Goal: Find specific page/section: Find specific page/section

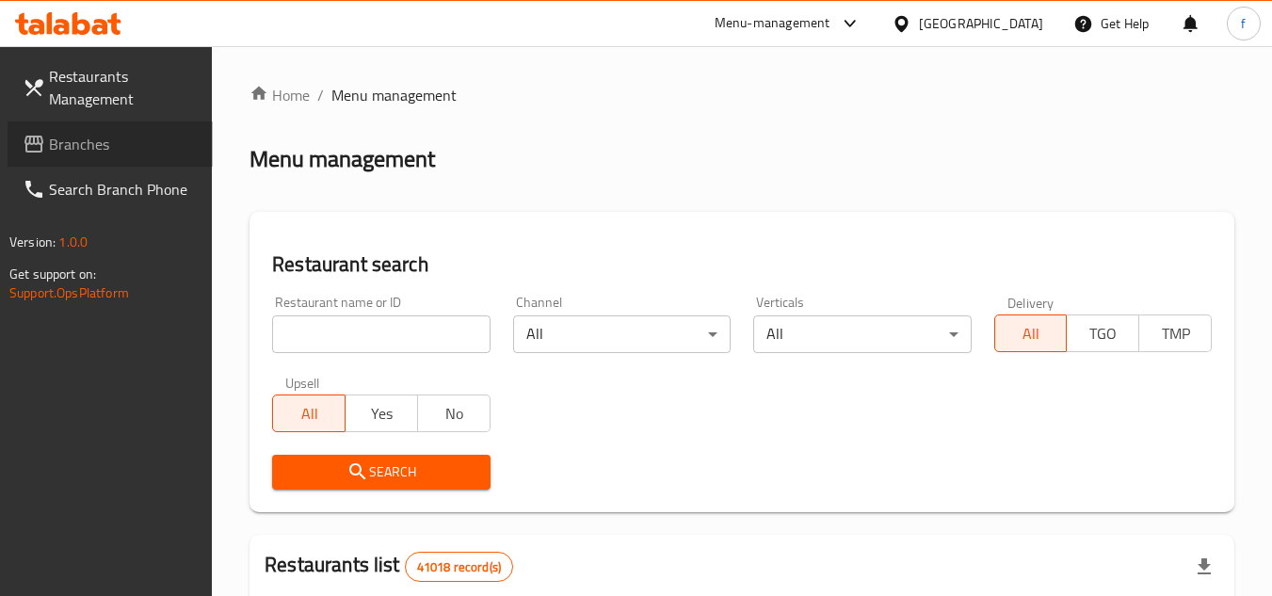
click at [152, 142] on span "Branches" at bounding box center [123, 144] width 149 height 23
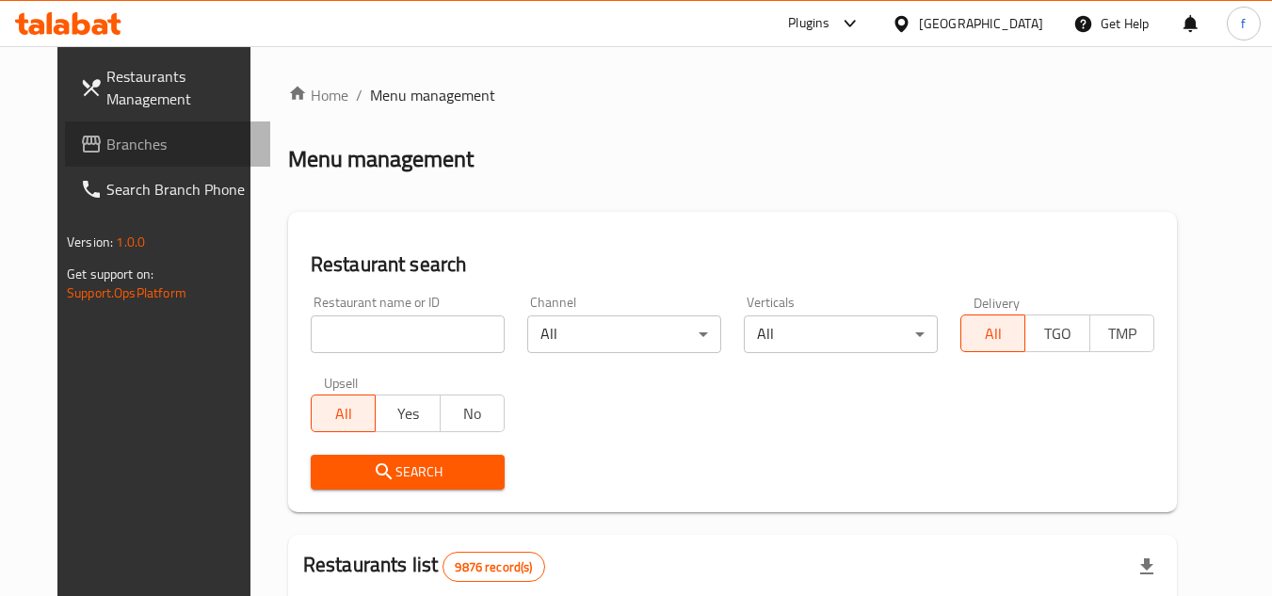
click at [106, 152] on span "Branches" at bounding box center [180, 144] width 149 height 23
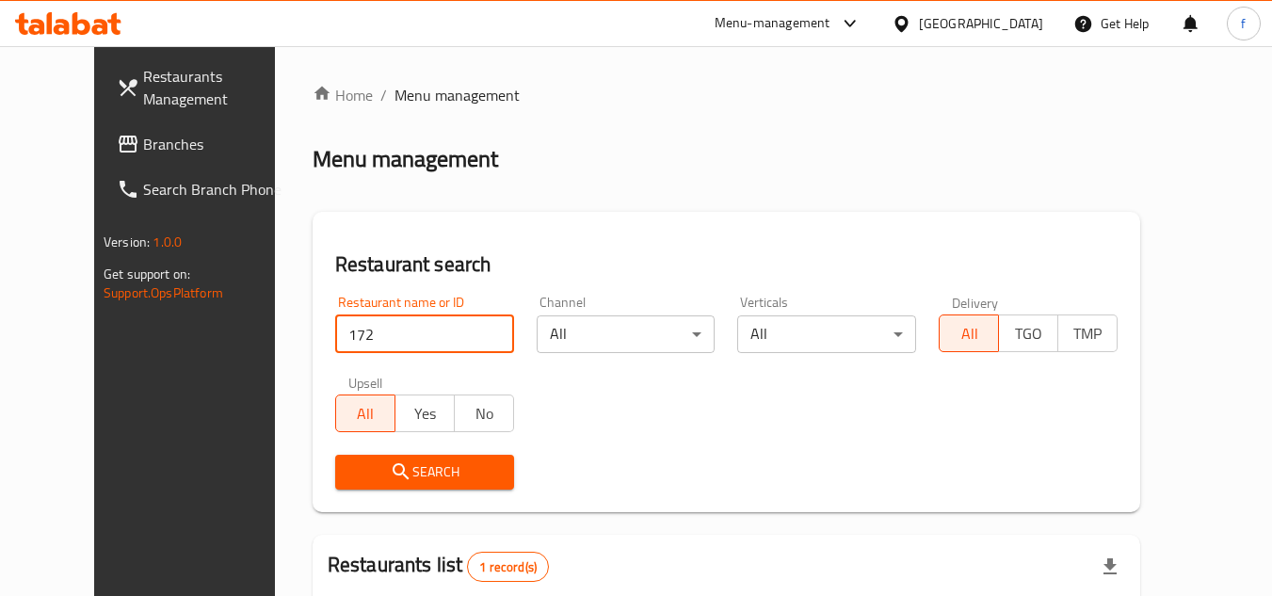
scroll to position [228, 0]
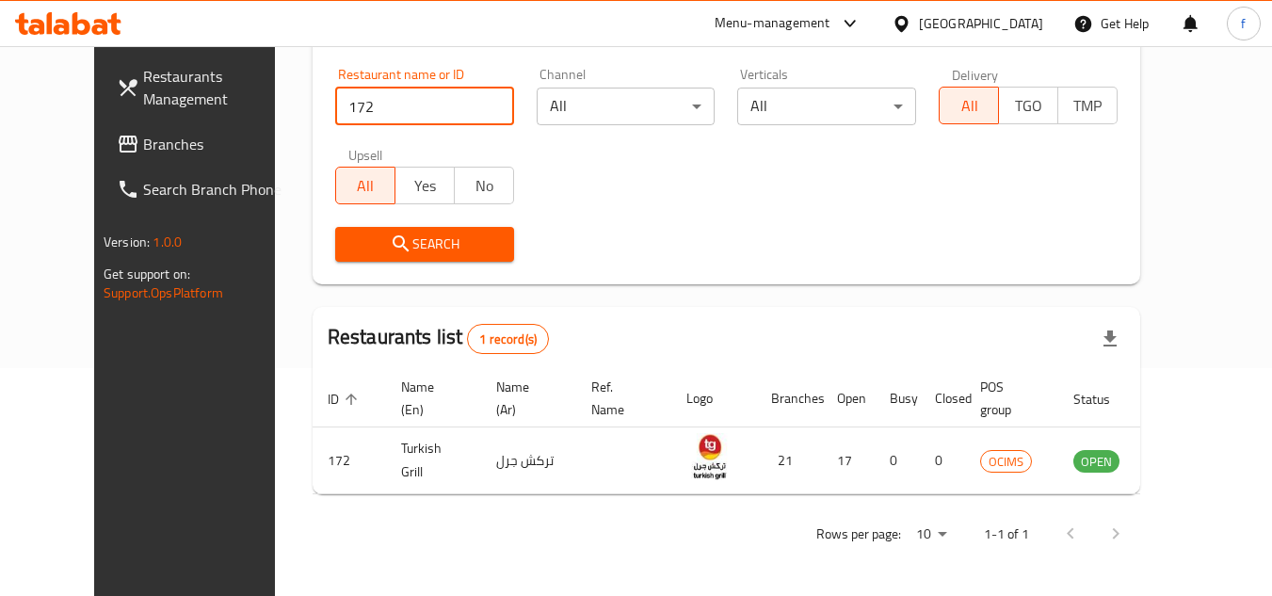
click at [115, 132] on link "Branches" at bounding box center [204, 143] width 205 height 45
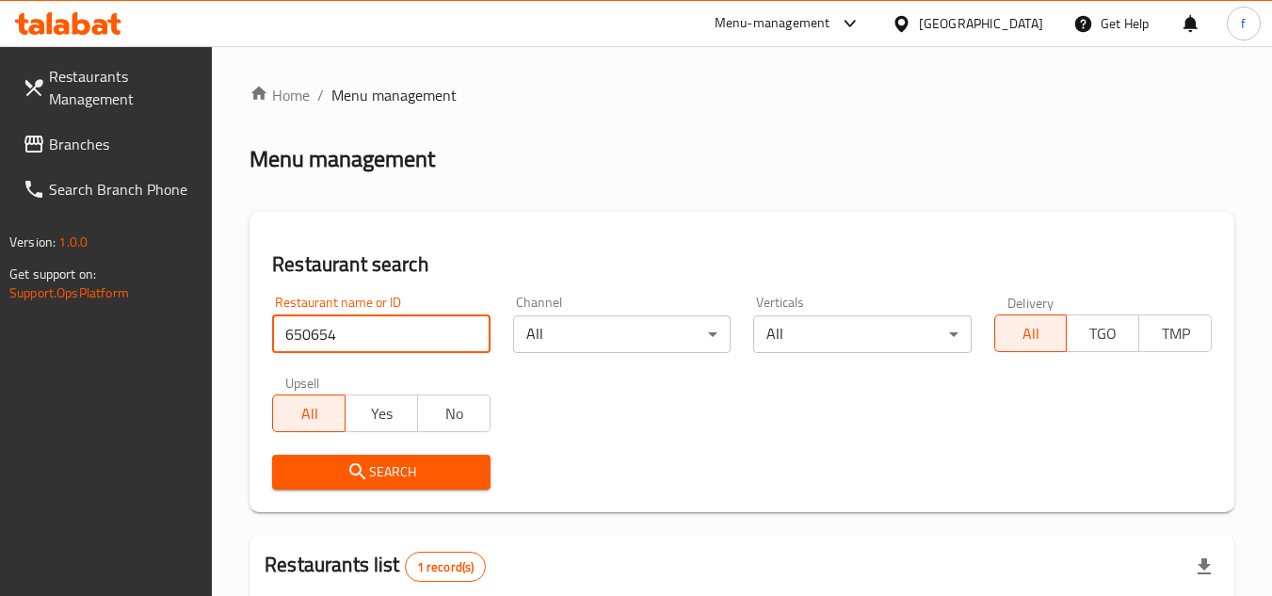
scroll to position [244, 0]
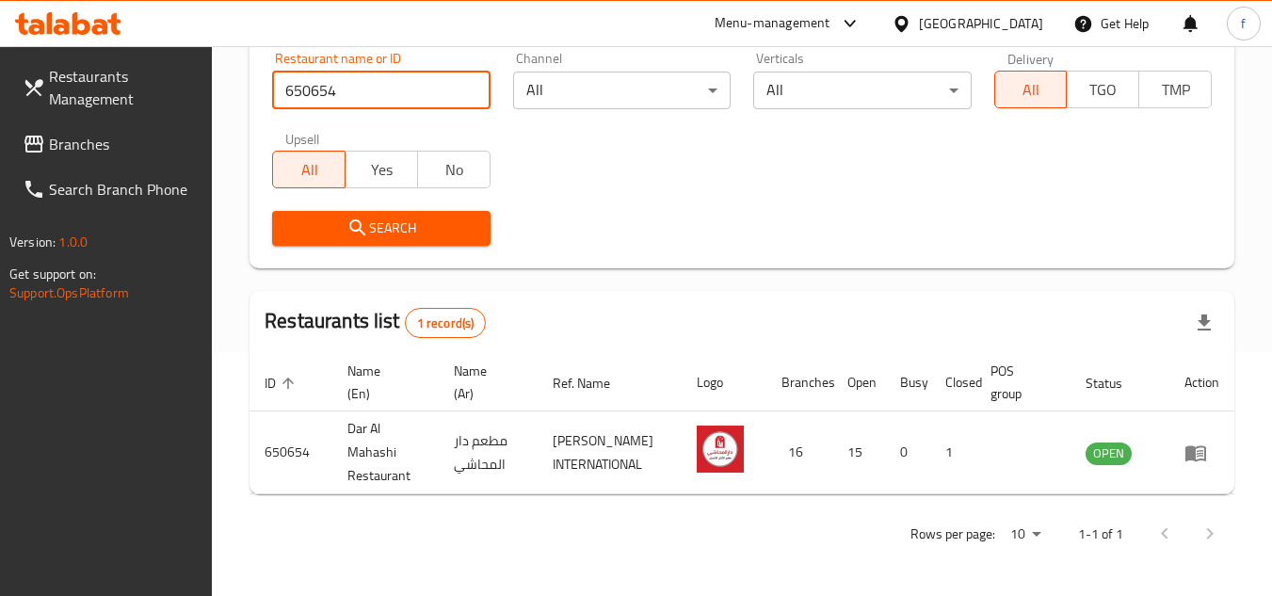
click at [132, 136] on span "Branches" at bounding box center [123, 144] width 149 height 23
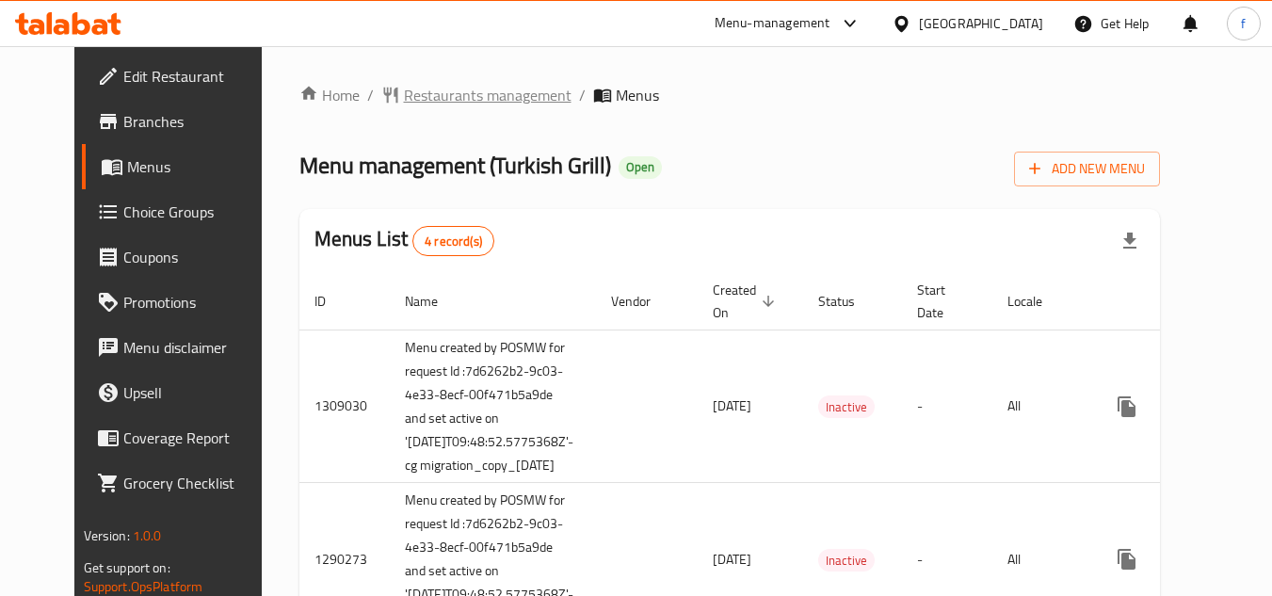
click at [451, 93] on span "Restaurants management" at bounding box center [488, 95] width 168 height 23
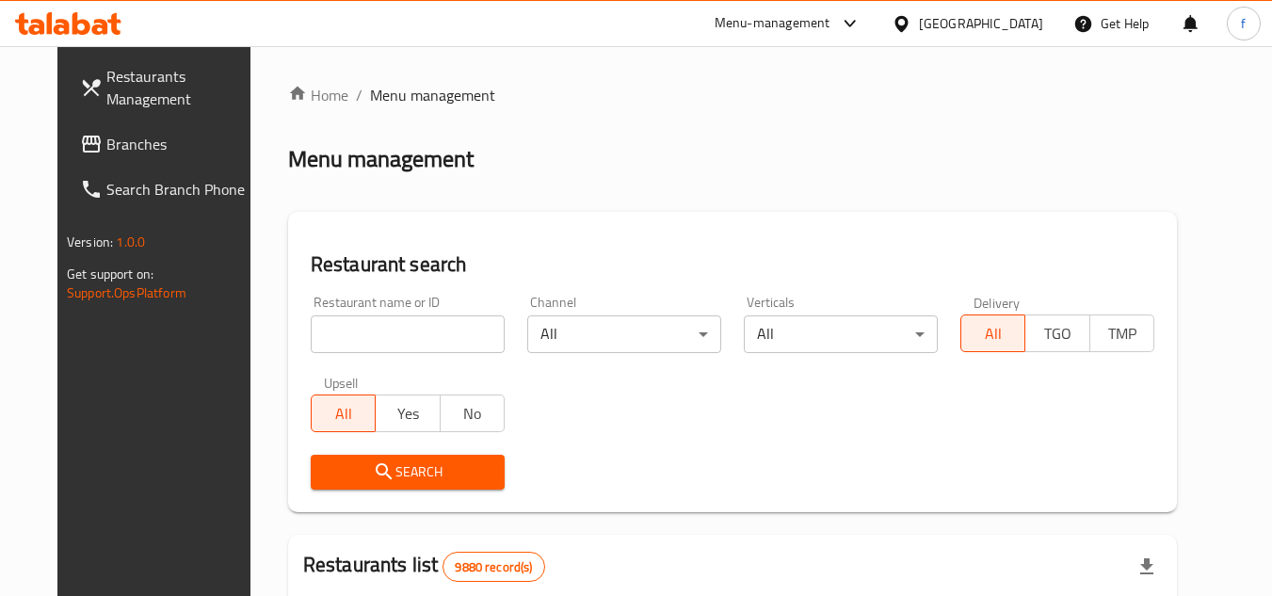
click at [329, 328] on input "search" at bounding box center [408, 334] width 194 height 38
paste input "172"
type input "172"
click button "Search" at bounding box center [408, 472] width 194 height 35
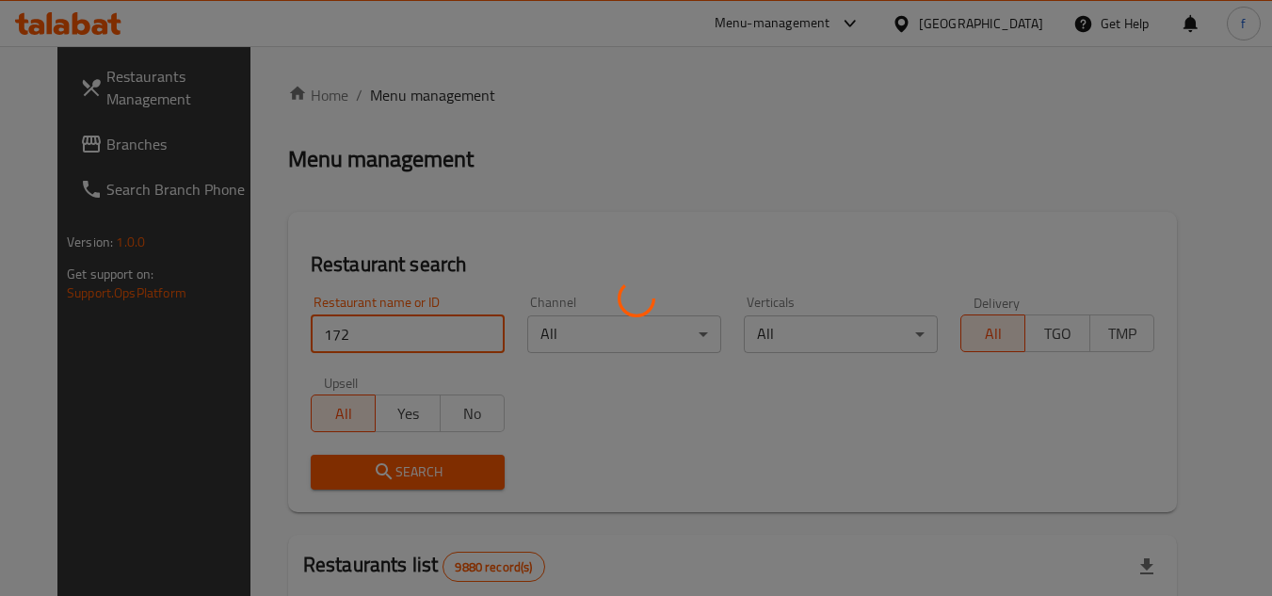
click button "Search" at bounding box center [408, 472] width 194 height 35
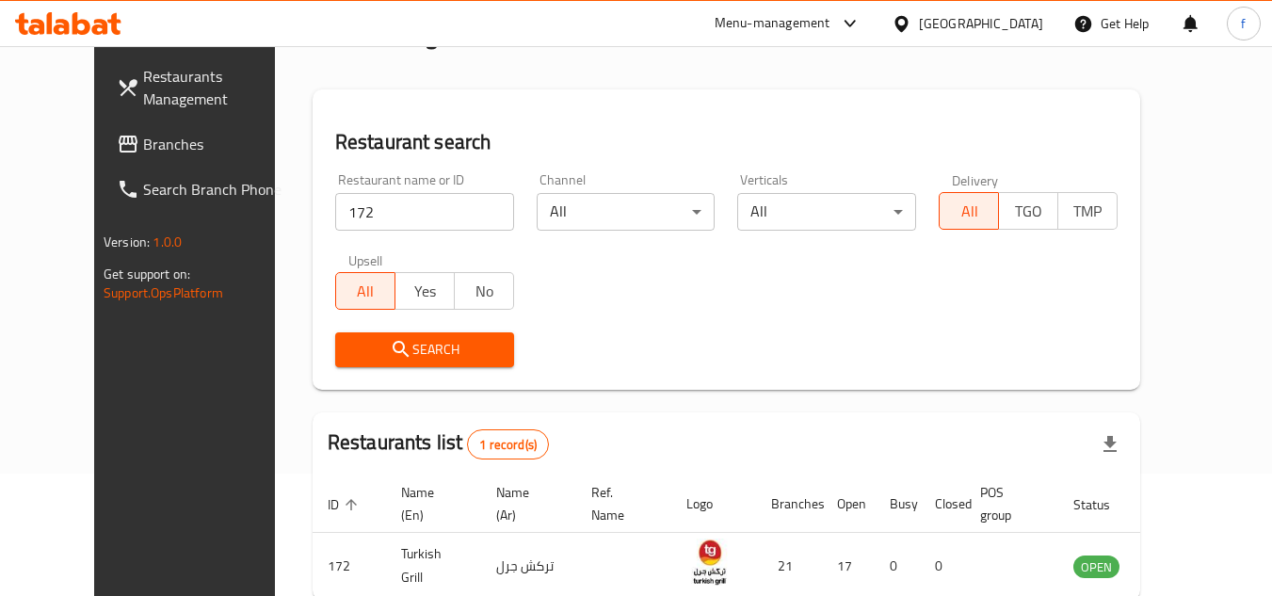
scroll to position [228, 0]
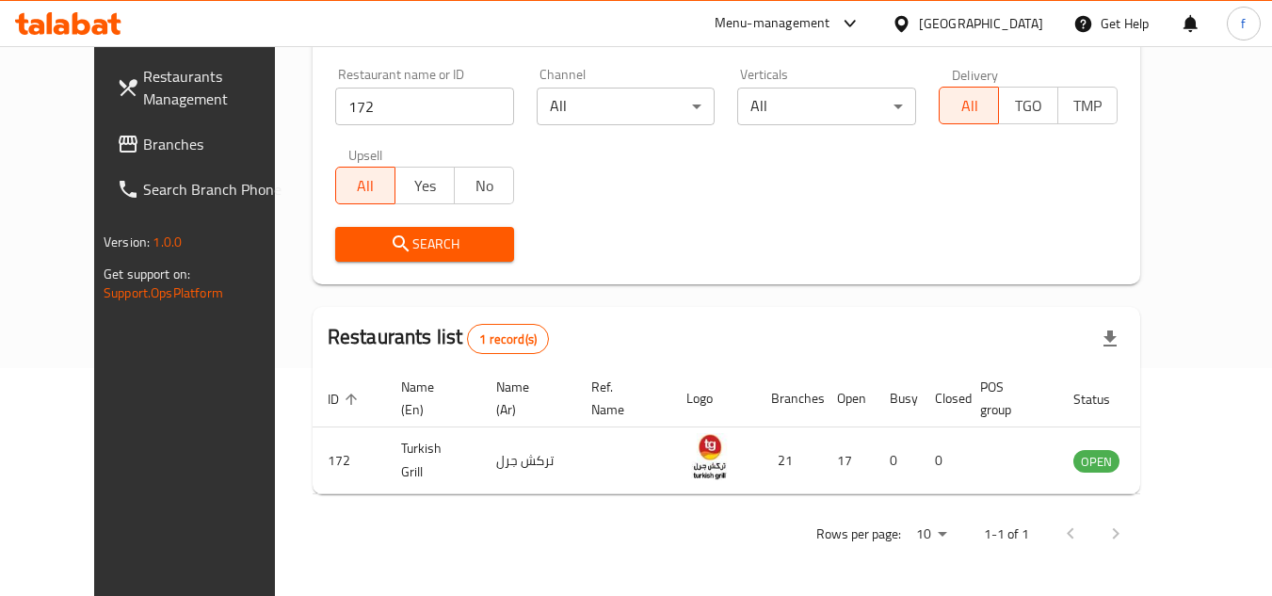
click at [435, 248] on span "Search" at bounding box center [424, 245] width 149 height 24
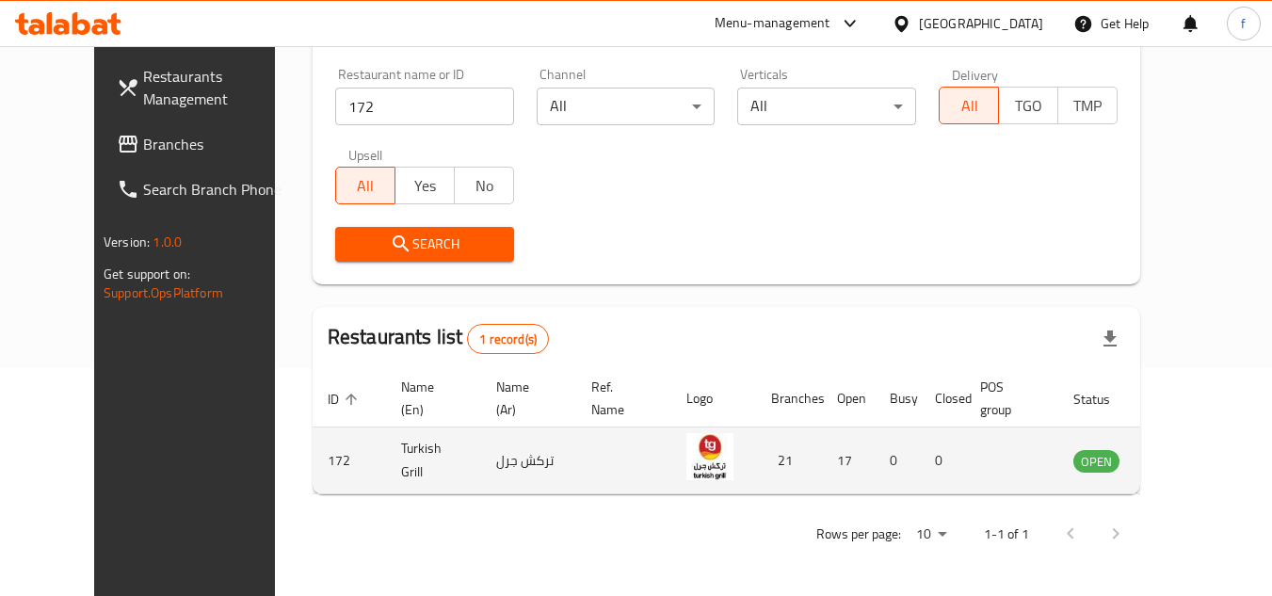
click at [1191, 461] on icon "enhanced table" at bounding box center [1187, 461] width 7 height 8
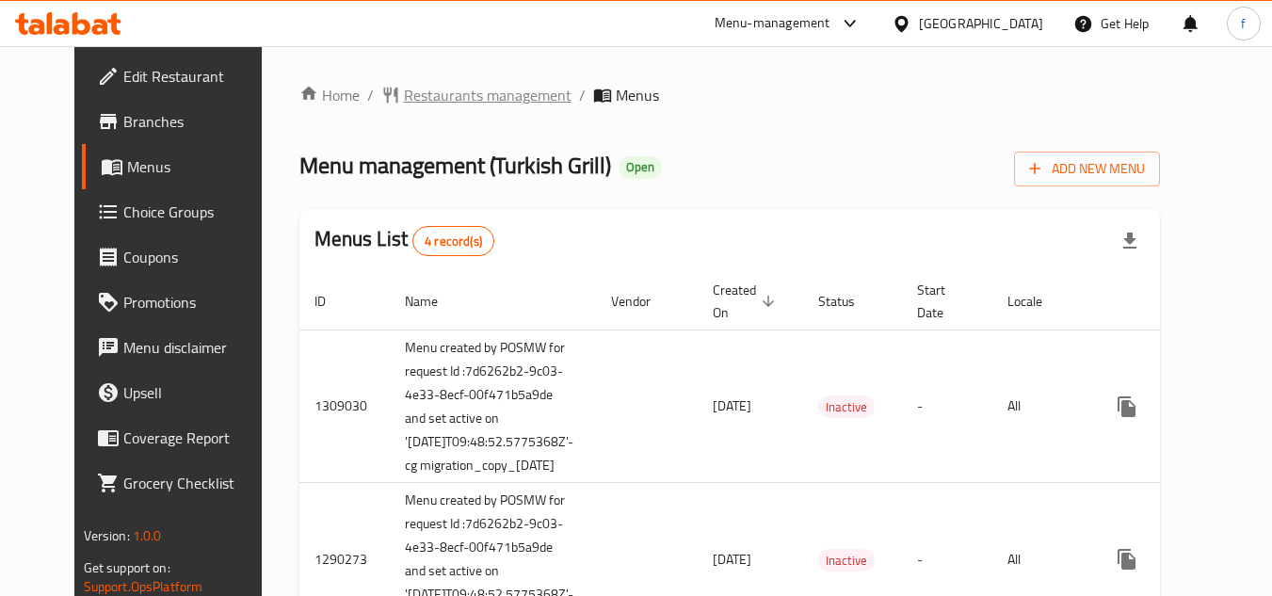
click at [453, 99] on span "Restaurants management" at bounding box center [488, 95] width 168 height 23
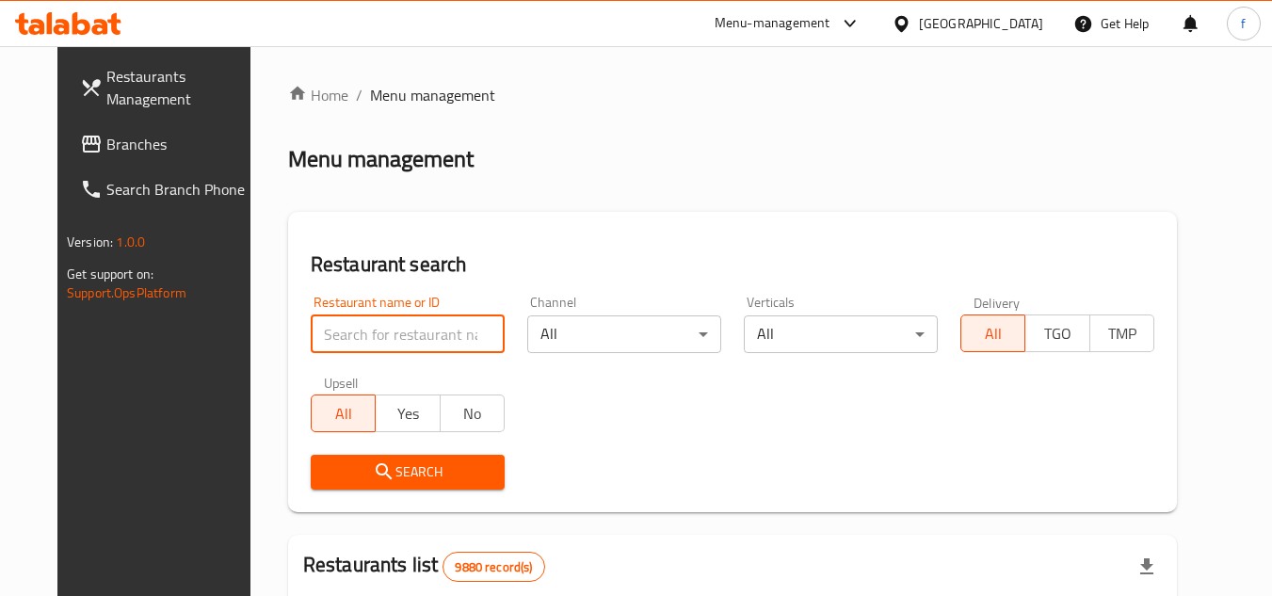
click at [311, 332] on input "search" at bounding box center [408, 334] width 194 height 38
type input "172"
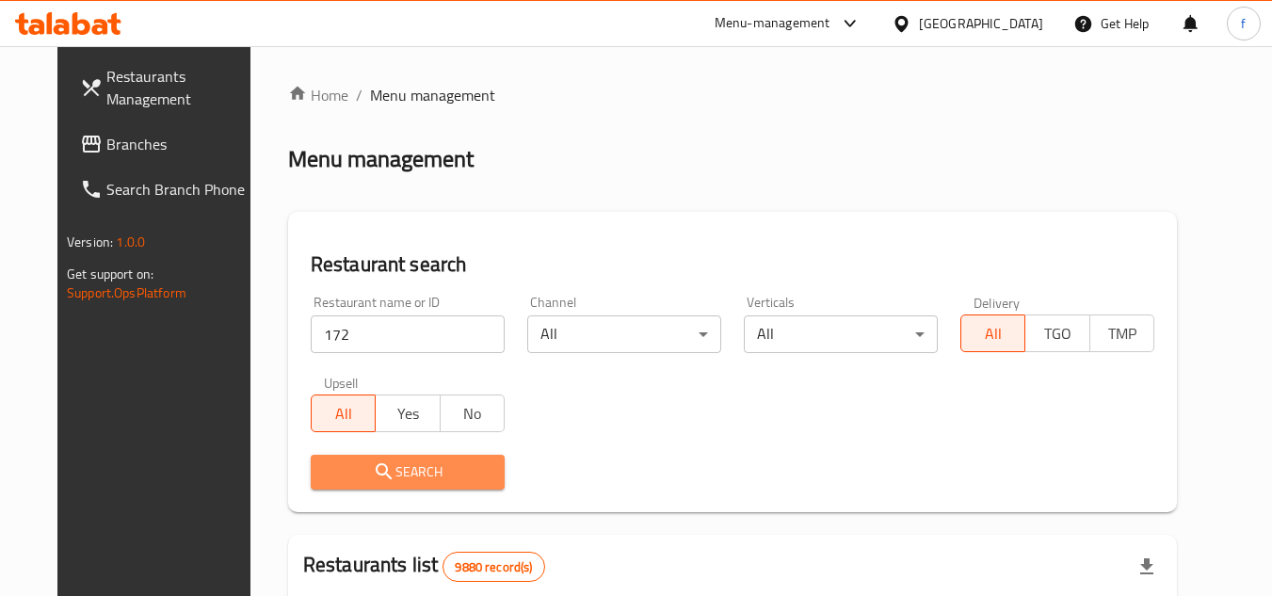
click at [376, 469] on icon "submit" at bounding box center [384, 471] width 16 height 16
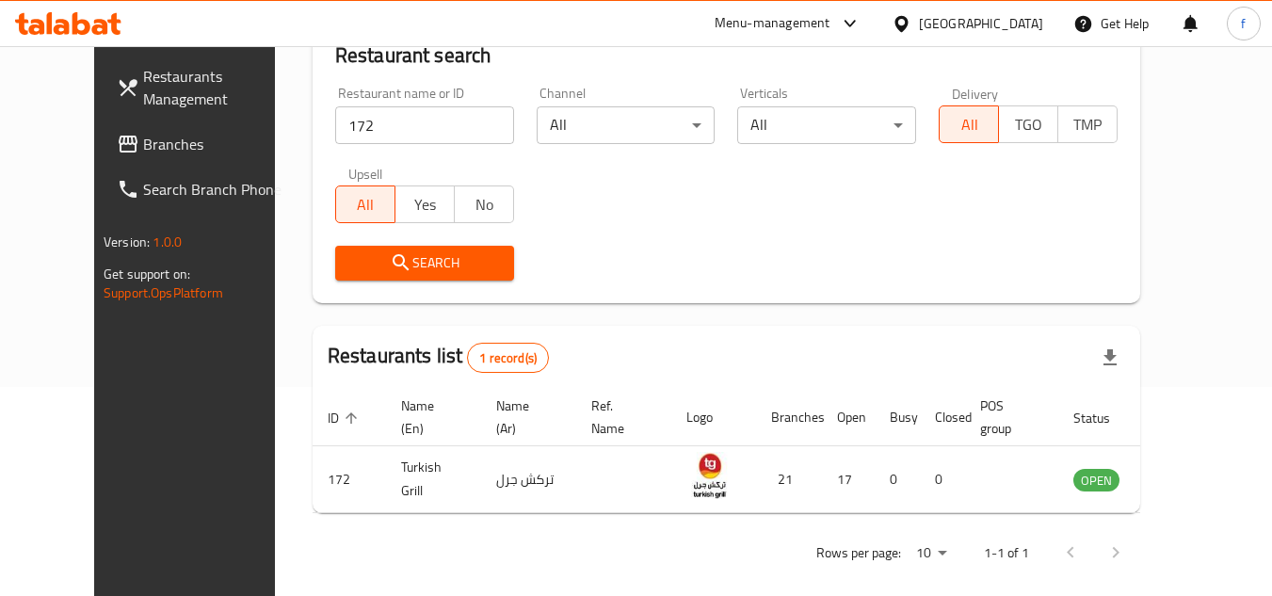
scroll to position [228, 0]
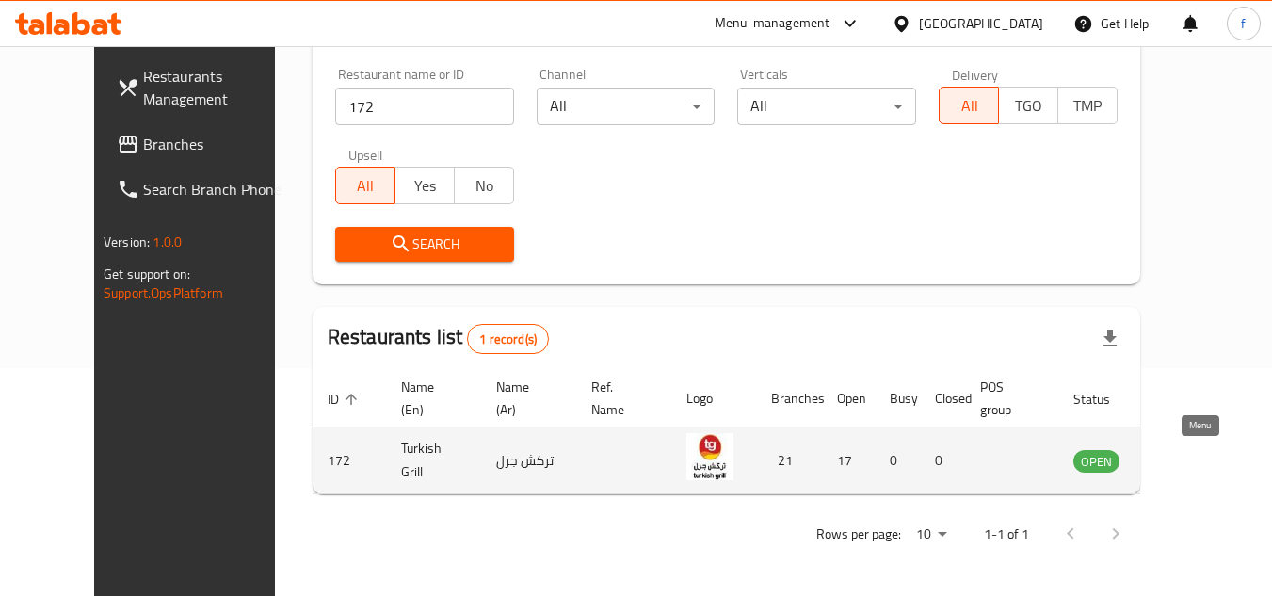
click at [1195, 466] on icon "enhanced table" at bounding box center [1183, 460] width 23 height 23
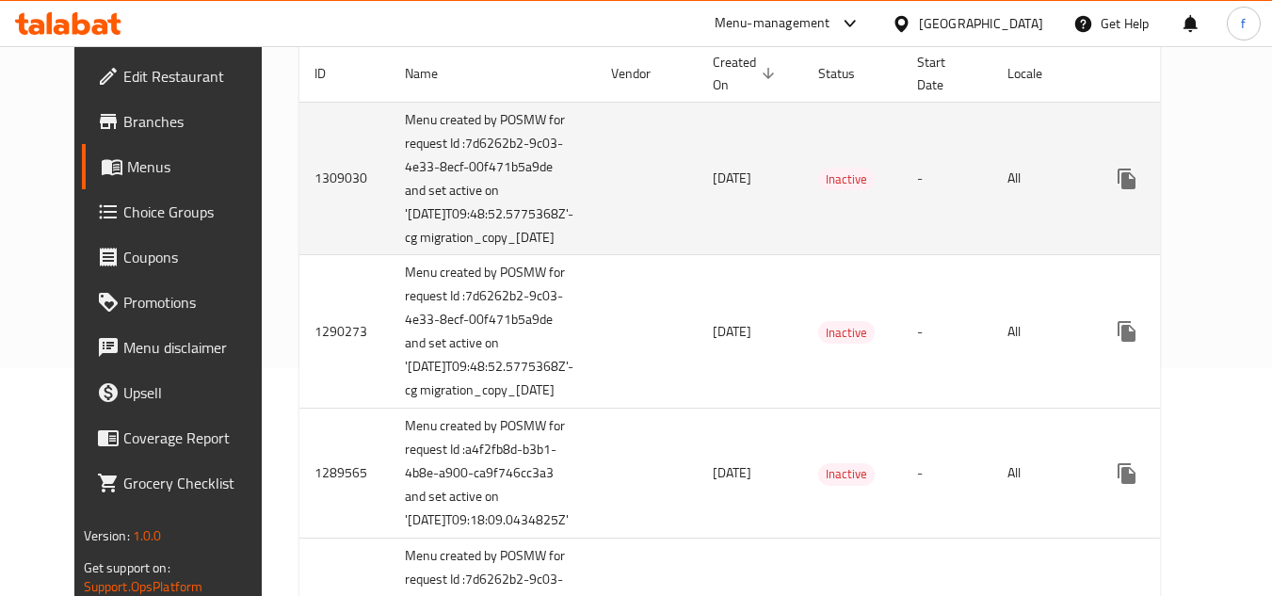
scroll to position [134, 0]
